Goal: Transaction & Acquisition: Purchase product/service

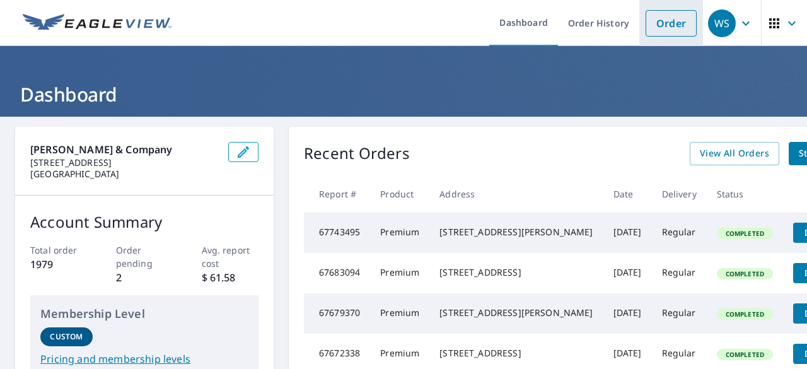
click at [663, 26] on link "Order" at bounding box center [671, 23] width 51 height 26
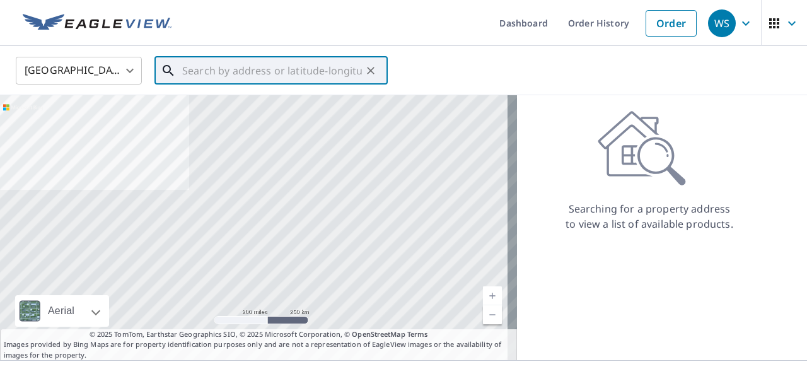
paste input "[STREET_ADDRESS][PERSON_NAME]"
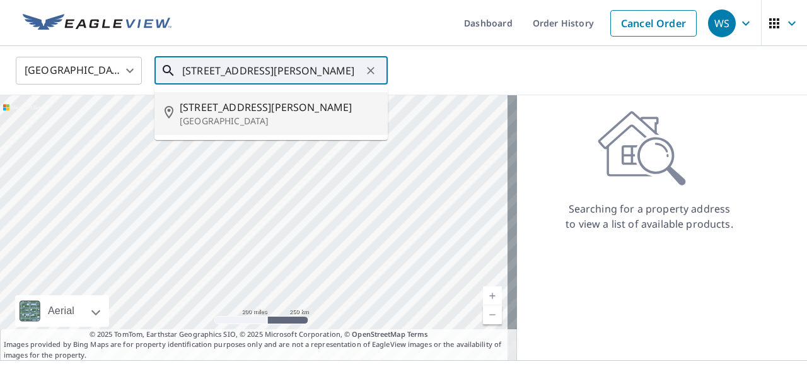
click at [221, 110] on span "[STREET_ADDRESS][PERSON_NAME]" at bounding box center [279, 107] width 198 height 15
type input "[STREET_ADDRESS][PERSON_NAME]"
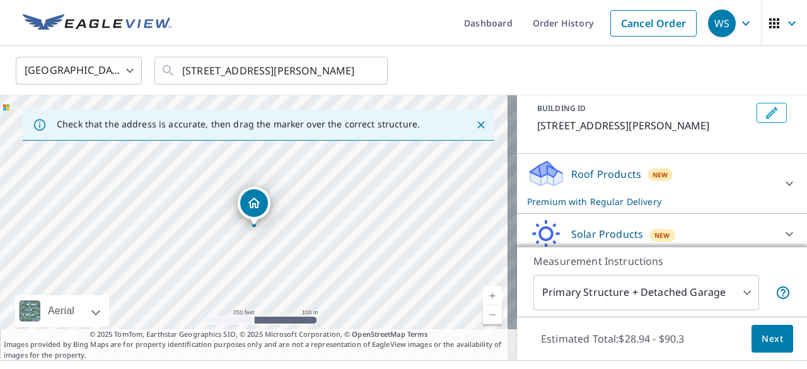
scroll to position [73, 0]
click at [765, 336] on span "Next" at bounding box center [772, 339] width 21 height 16
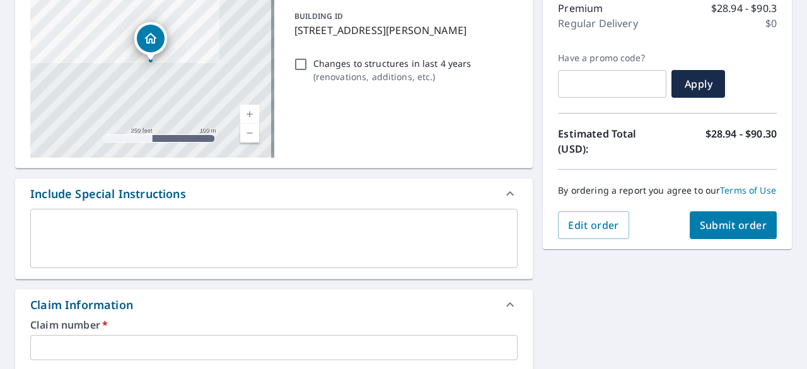
scroll to position [174, 0]
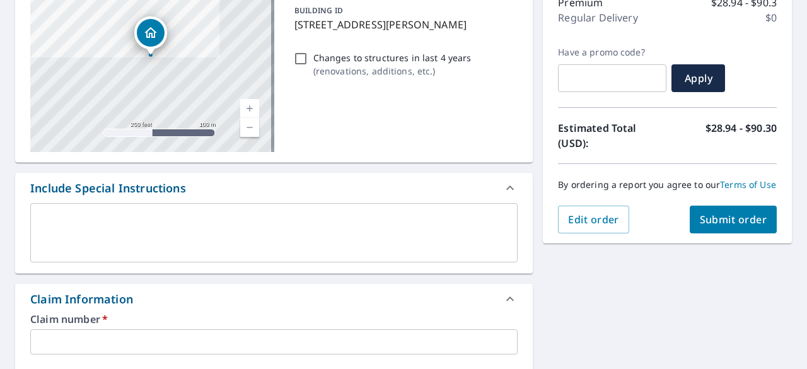
click at [82, 233] on textarea at bounding box center [274, 233] width 470 height 36
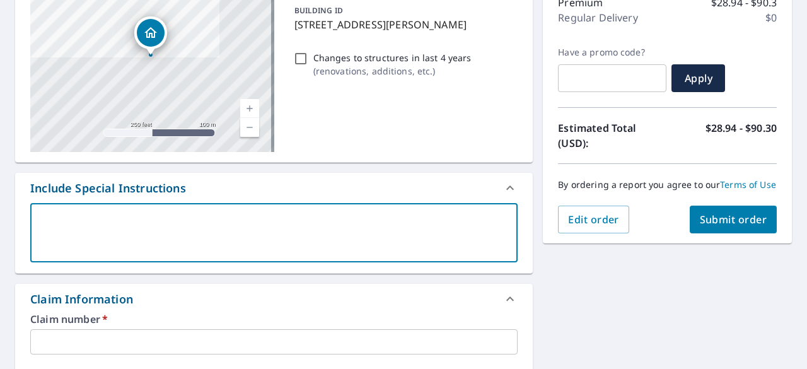
type textarea "J"
type textarea "x"
type textarea "Ju"
type textarea "x"
type textarea "[DEMOGRAPHIC_DATA]"
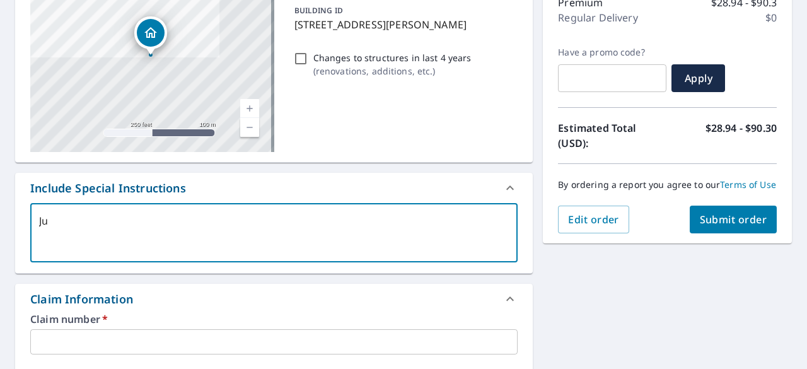
type textarea "x"
type textarea "Just"
type textarea "x"
type textarea "Just"
type textarea "x"
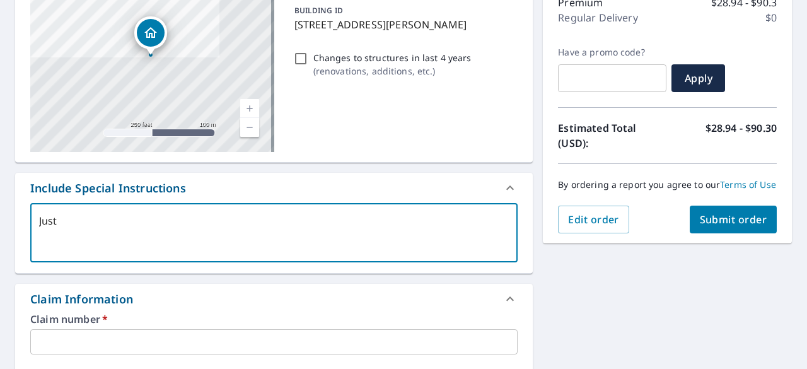
type textarea "Just a"
type textarea "x"
type textarea "Just as"
type textarea "x"
type textarea "Just a"
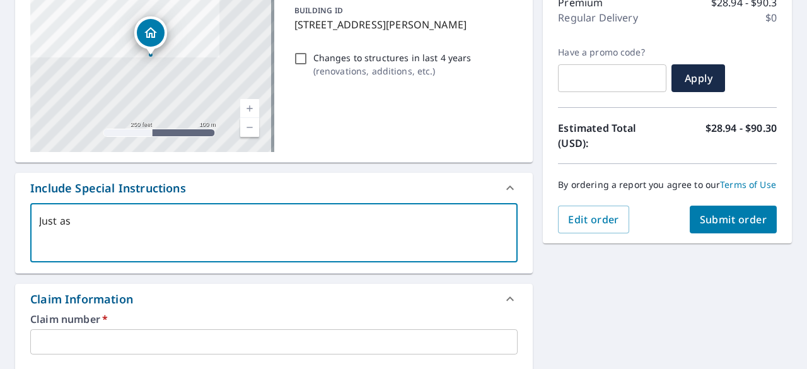
type textarea "x"
type textarea "Just"
type textarea "x"
type textarea "Just d"
type textarea "x"
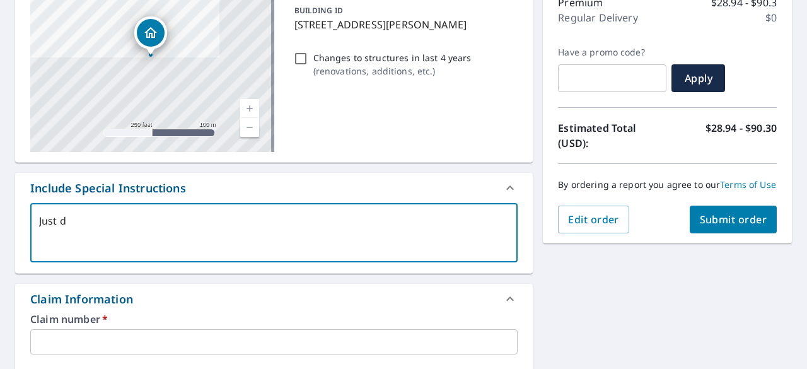
type textarea "Just dw"
type textarea "x"
type textarea "Just dwe"
type textarea "x"
type textarea "Just dwel"
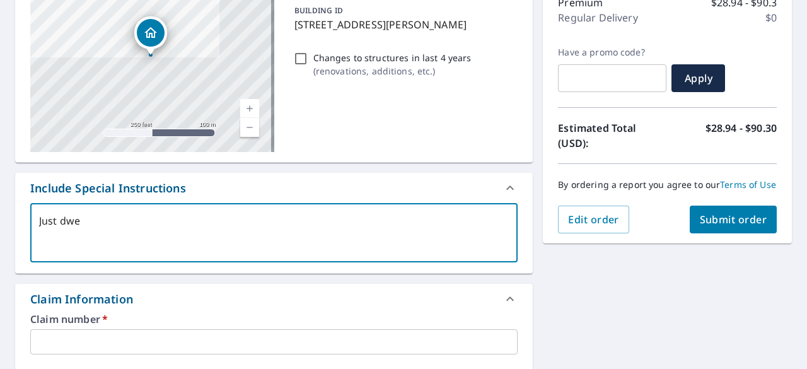
type textarea "x"
type textarea "Just dwell"
type textarea "x"
type textarea "Just dwelli"
type textarea "x"
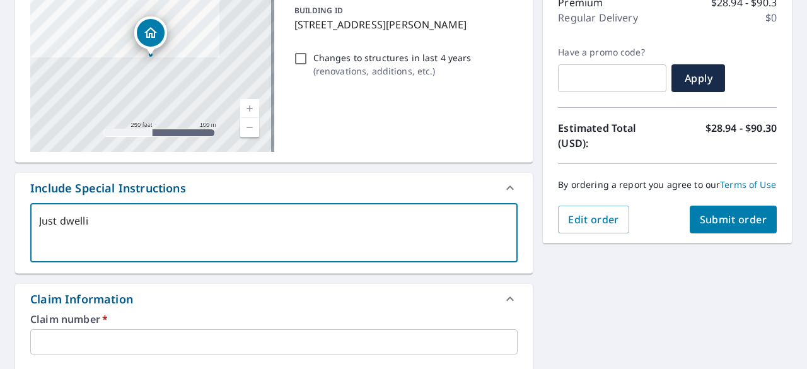
type textarea "Just dwellin"
type textarea "x"
type textarea "Just dwelling"
type textarea "x"
type textarea "Just dwelling"
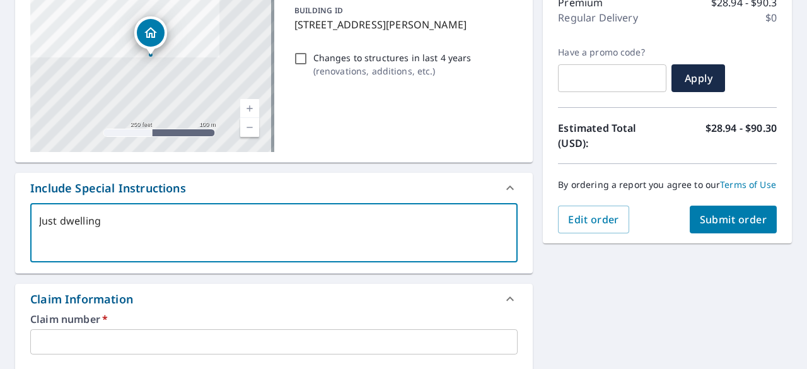
type textarea "x"
type textarea "Just dwelling r"
type textarea "x"
type textarea "Just dwelling ro"
type textarea "x"
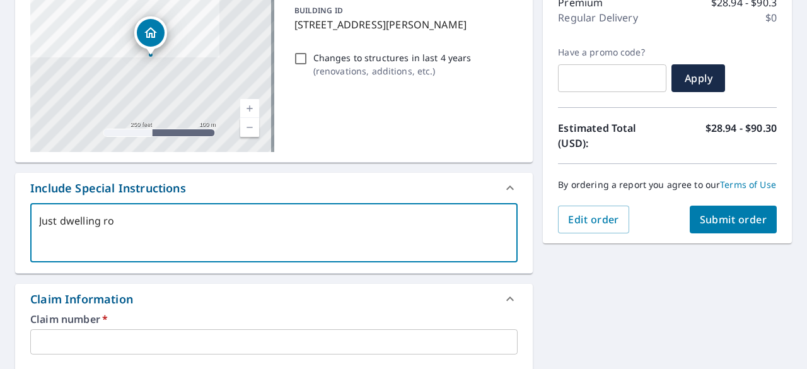
type textarea "Just dwelling roo"
type textarea "x"
type textarea "Just dwelling roof"
type textarea "x"
type textarea "Just dwelling roof"
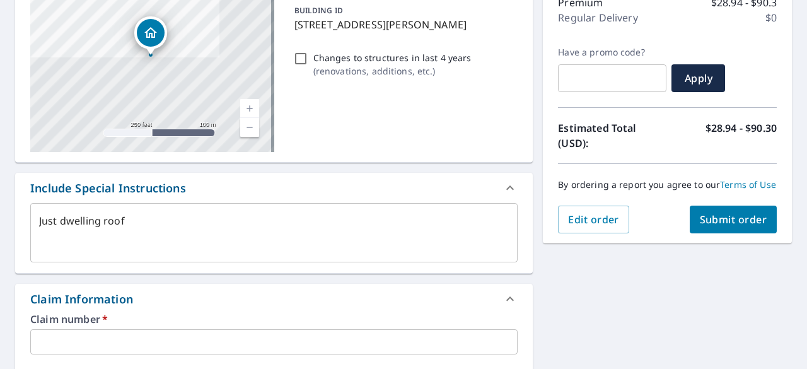
click at [62, 337] on input "text" at bounding box center [273, 341] width 487 height 25
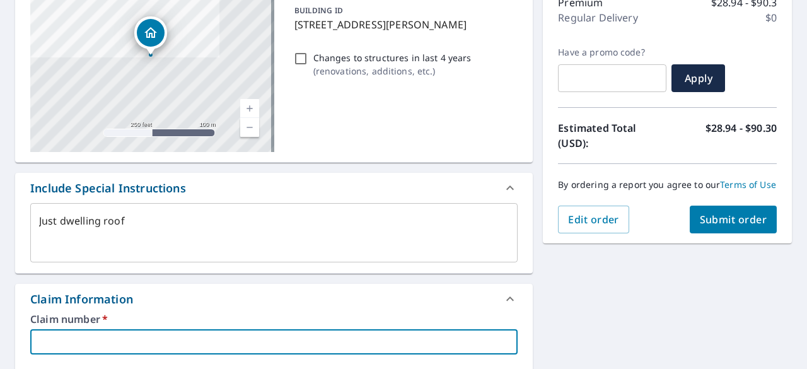
paste input "024995378-805"
type textarea "x"
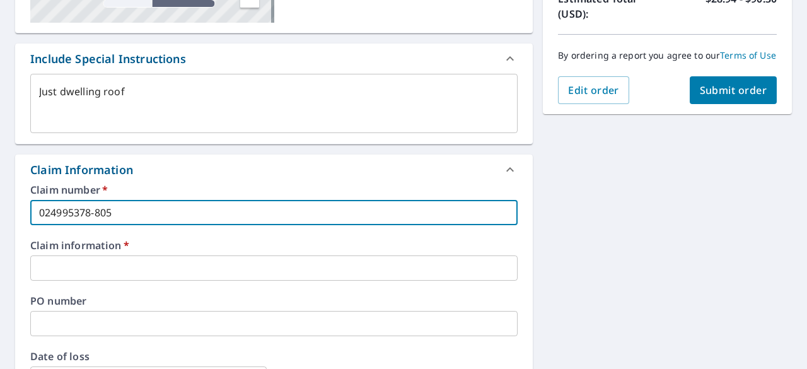
scroll to position [353, 0]
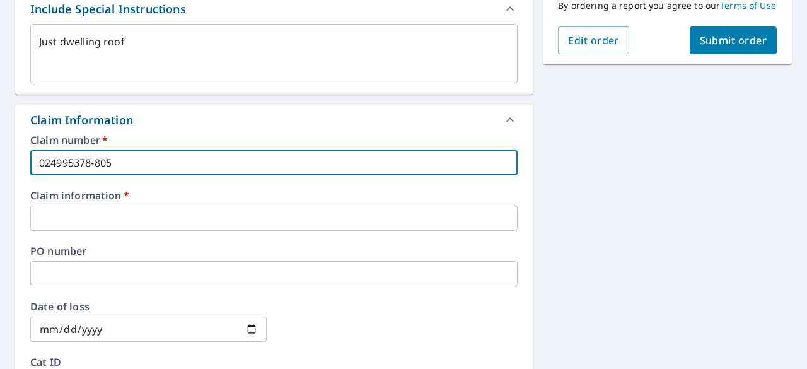
type input "024995378-805"
click at [108, 214] on input "text" at bounding box center [273, 218] width 487 height 25
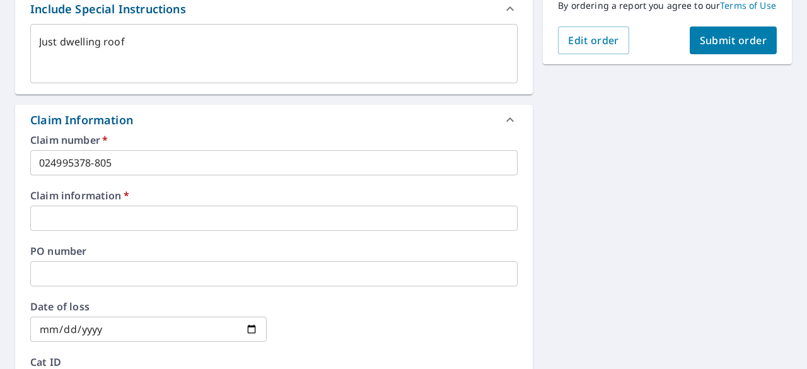
click at [97, 212] on input "text" at bounding box center [273, 218] width 487 height 25
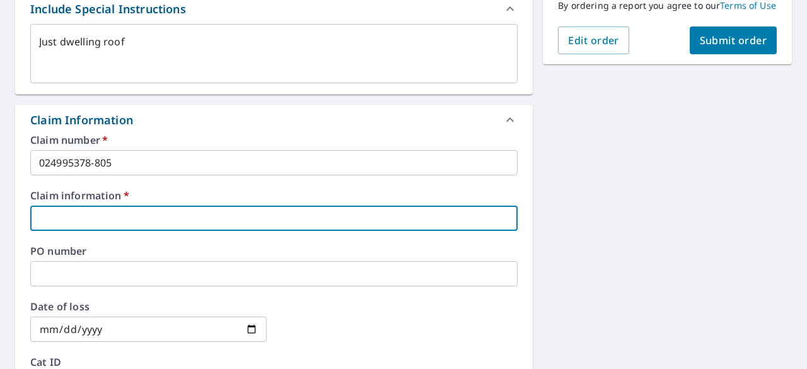
paste input "[PERSON_NAME] [PERSON_NAME]"
type textarea "x"
type input "[PERSON_NAME] [PERSON_NAME]"
click at [153, 333] on input "date" at bounding box center [148, 329] width 236 height 25
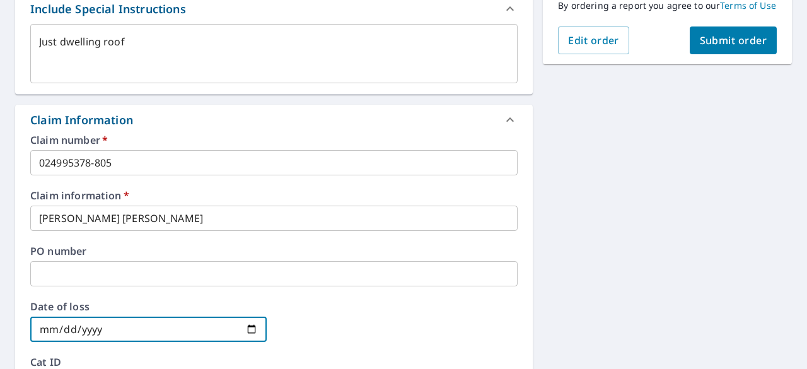
type input "0002-08-13"
type textarea "x"
type input "0020-08-13"
type textarea "x"
type input "0202-08-13"
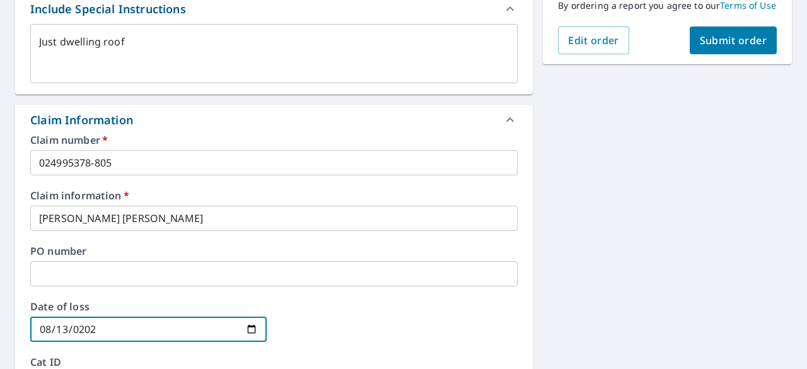
type textarea "x"
type input "[DATE]"
type textarea "x"
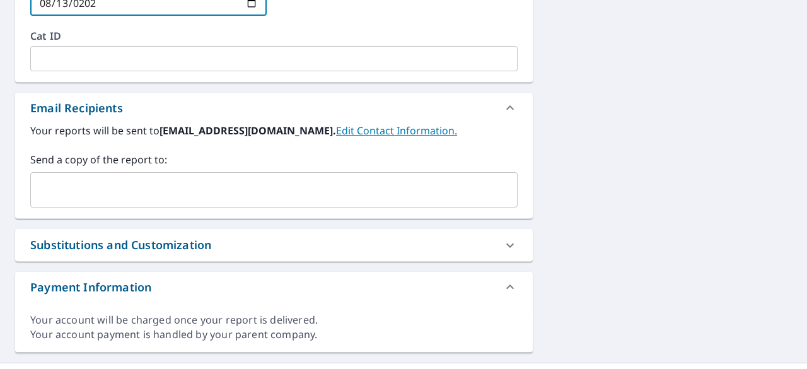
scroll to position [692, 0]
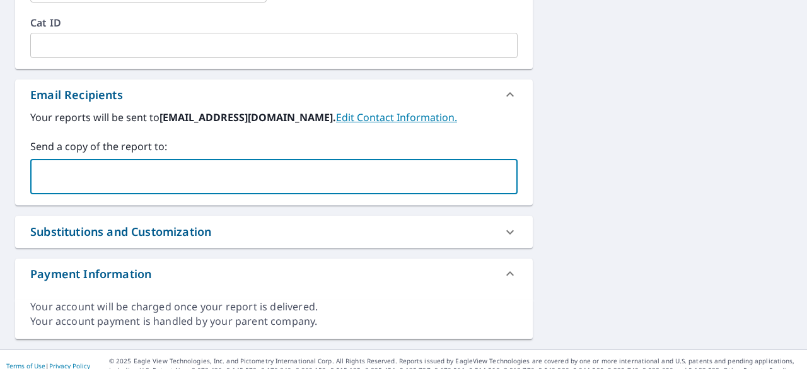
click at [256, 170] on input "text" at bounding box center [264, 177] width 457 height 24
type input "[EMAIL_ADDRESS][DOMAIN_NAME]"
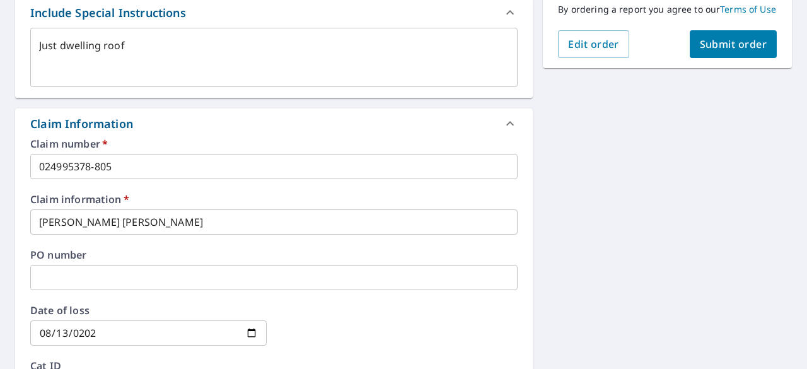
scroll to position [310, 0]
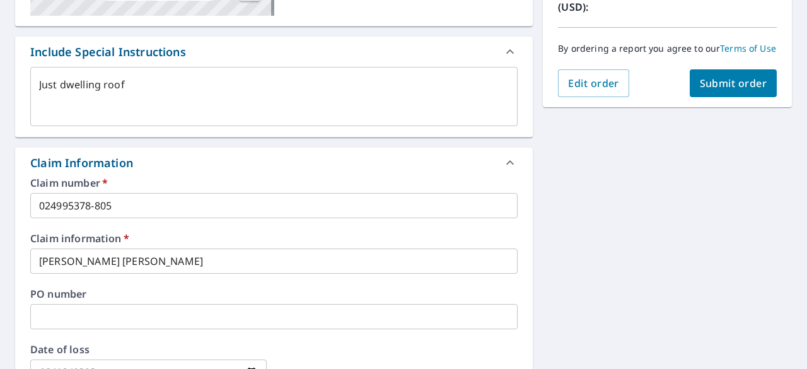
type textarea "x"
click at [723, 88] on span "Submit order" at bounding box center [733, 83] width 67 height 14
type textarea "x"
